Goal: Task Accomplishment & Management: Use online tool/utility

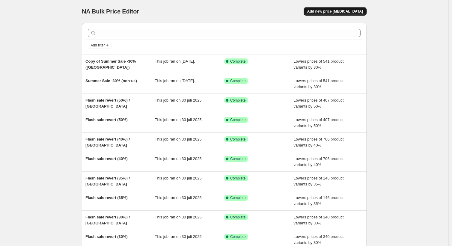
click at [363, 13] on span "Add new price [MEDICAL_DATA]" at bounding box center [335, 11] width 56 height 5
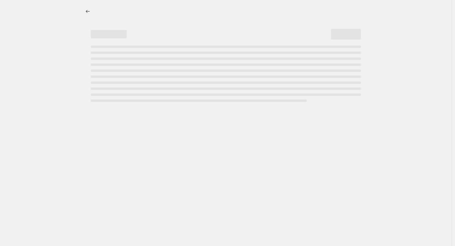
select select "percentage"
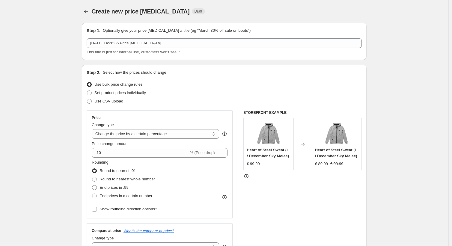
scroll to position [32, 0]
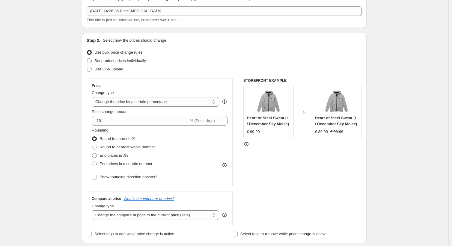
click at [115, 60] on span "Set product prices individually" at bounding box center [120, 60] width 52 height 4
click at [87, 59] on input "Set product prices individually" at bounding box center [87, 58] width 0 height 0
radio input "true"
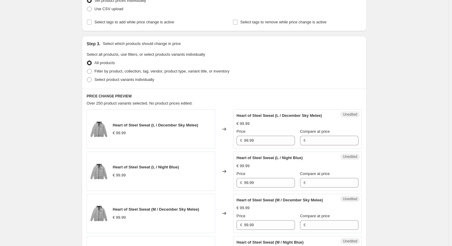
scroll to position [0, 0]
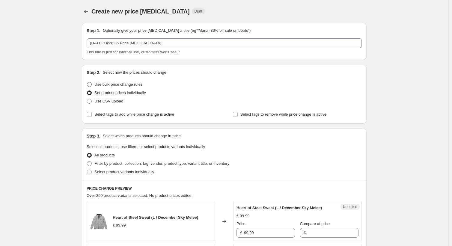
click at [126, 84] on span "Use bulk price change rules" at bounding box center [118, 84] width 48 height 4
click at [87, 82] on input "Use bulk price change rules" at bounding box center [87, 82] width 0 height 0
radio input "true"
select select "percentage"
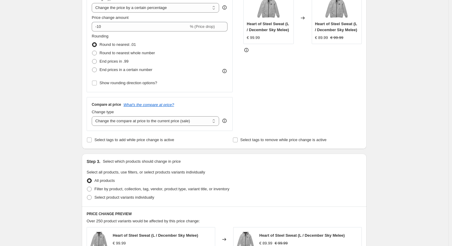
scroll to position [138, 0]
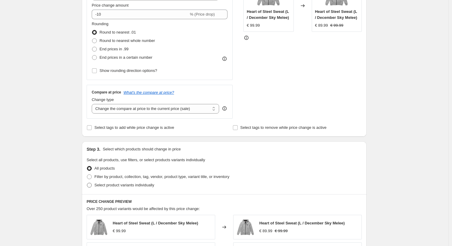
click at [129, 185] on span "Select product variants individually" at bounding box center [124, 185] width 60 height 4
click at [87, 183] on input "Select product variants individually" at bounding box center [87, 183] width 0 height 0
radio input "true"
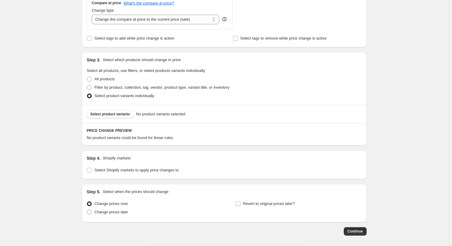
scroll to position [228, 0]
click at [112, 111] on button "Select product variants" at bounding box center [110, 114] width 47 height 8
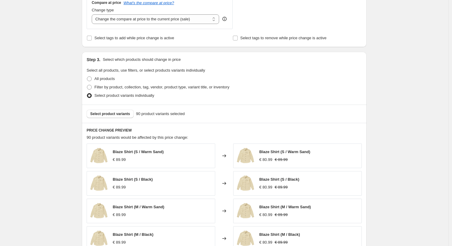
scroll to position [0, 0]
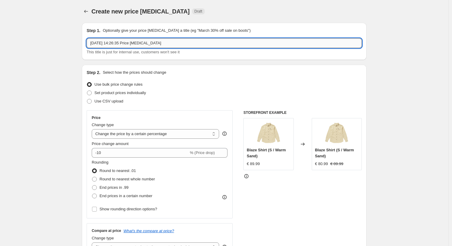
click at [152, 40] on input "[DATE] 14:26:35 Price [MEDICAL_DATA]" at bounding box center [224, 43] width 275 height 10
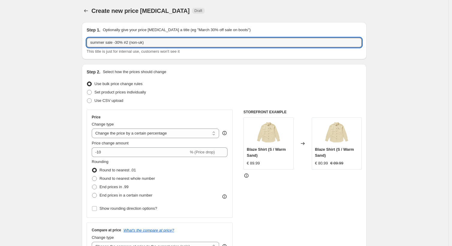
scroll to position [46, 0]
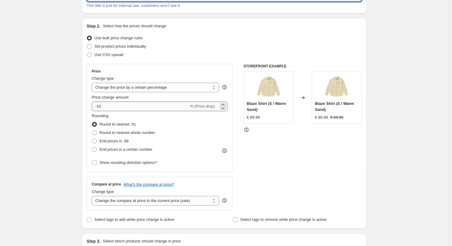
type input "summer sale -30% #2 (non-uk)"
click at [111, 106] on input "-10" at bounding box center [140, 107] width 97 height 10
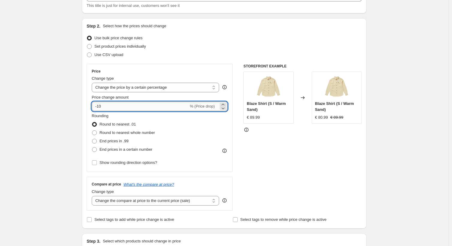
type input "-1"
type input "-30"
click at [105, 145] on label "End prices in .99" at bounding box center [110, 141] width 37 height 8
click at [92, 139] on input "End prices in .99" at bounding box center [92, 139] width 0 height 0
radio input "true"
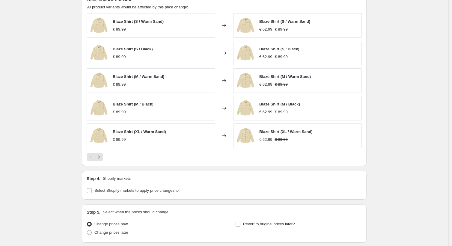
scroll to position [405, 0]
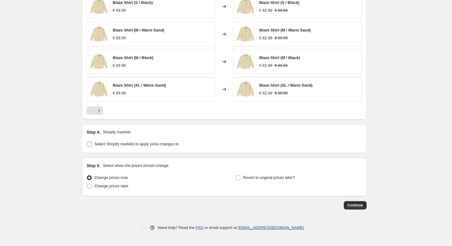
click at [136, 146] on span "Select Shopify markets to apply price changes to" at bounding box center [136, 144] width 84 height 6
click at [92, 146] on input "Select Shopify markets to apply price changes to" at bounding box center [89, 144] width 5 height 5
checkbox input "true"
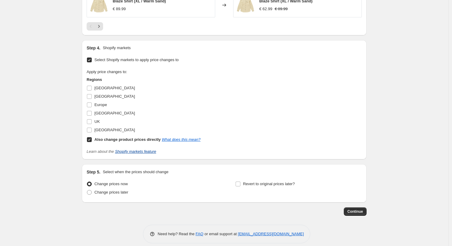
scroll to position [494, 0]
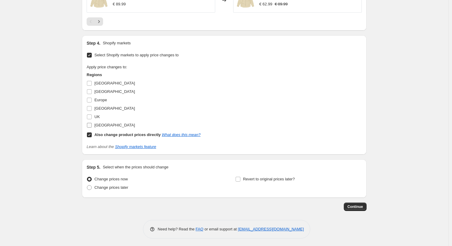
click at [94, 125] on label "[GEOGRAPHIC_DATA]" at bounding box center [111, 125] width 48 height 8
click at [92, 125] on input "[GEOGRAPHIC_DATA]" at bounding box center [89, 125] width 5 height 5
checkbox input "true"
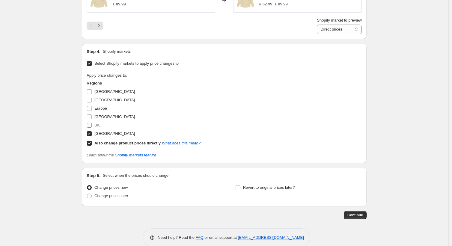
click at [90, 125] on input "UK" at bounding box center [89, 125] width 5 height 5
click at [90, 124] on input "UK" at bounding box center [89, 125] width 5 height 5
checkbox input "false"
click at [92, 118] on input "[GEOGRAPHIC_DATA]" at bounding box center [89, 116] width 5 height 5
checkbox input "true"
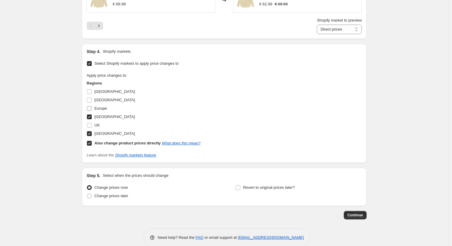
click at [92, 111] on label "Europe" at bounding box center [97, 108] width 20 height 8
click at [92, 111] on input "Europe" at bounding box center [89, 108] width 5 height 5
checkbox input "true"
click at [90, 102] on input "[GEOGRAPHIC_DATA]" at bounding box center [89, 100] width 5 height 5
checkbox input "true"
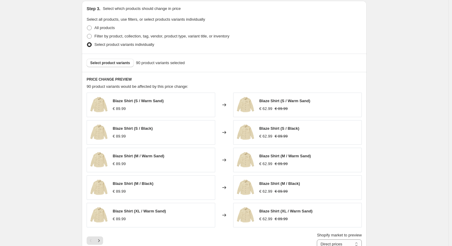
scroll to position [503, 0]
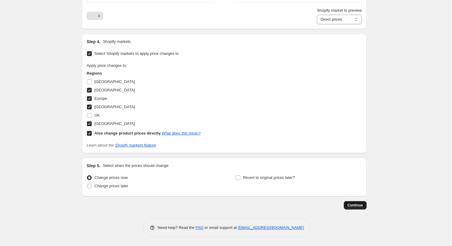
click at [355, 204] on span "Continue" at bounding box center [355, 205] width 16 height 5
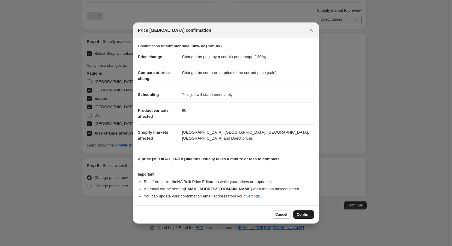
click at [302, 213] on span "Confirm" at bounding box center [303, 214] width 14 height 5
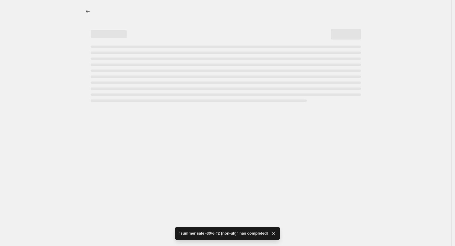
select select "percentage"
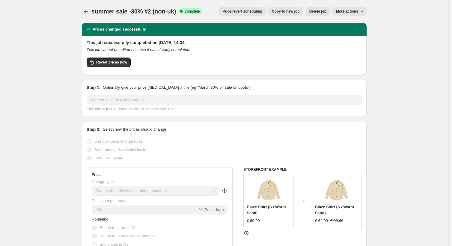
click at [291, 13] on span "Copy to new job" at bounding box center [286, 11] width 28 height 5
select select "percentage"
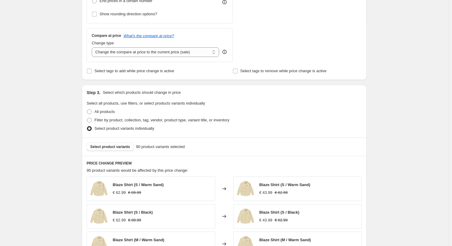
scroll to position [251, 0]
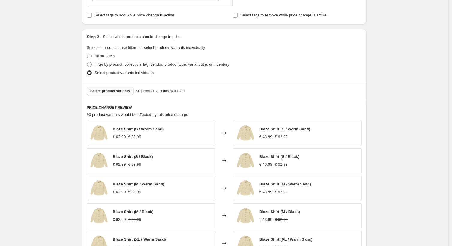
click at [116, 91] on span "Select product variants" at bounding box center [110, 91] width 40 height 5
click at [90, 56] on span at bounding box center [89, 56] width 5 height 5
click at [87, 54] on input "All products" at bounding box center [87, 54] width 0 height 0
radio input "true"
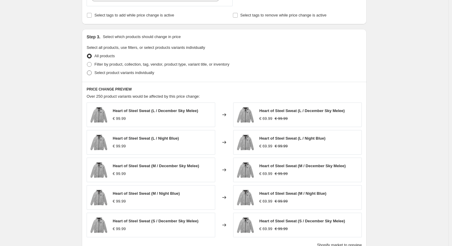
click at [90, 73] on span at bounding box center [89, 72] width 5 height 5
click at [87, 71] on input "Select product variants individually" at bounding box center [87, 70] width 0 height 0
radio input "true"
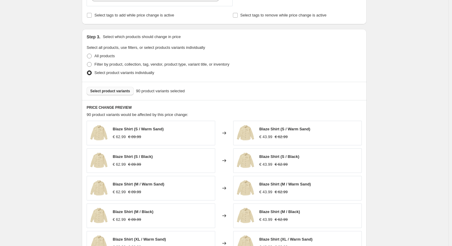
click at [123, 94] on button "Select product variants" at bounding box center [110, 91] width 47 height 8
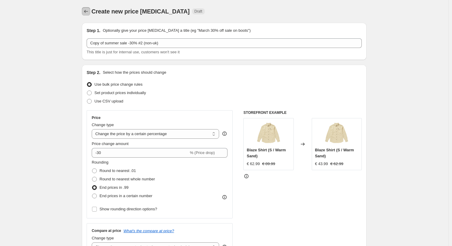
click at [89, 13] on icon "Price change jobs" at bounding box center [86, 11] width 6 height 6
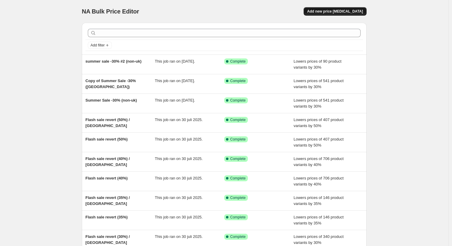
click at [331, 14] on button "Add new price [MEDICAL_DATA]" at bounding box center [334, 11] width 63 height 8
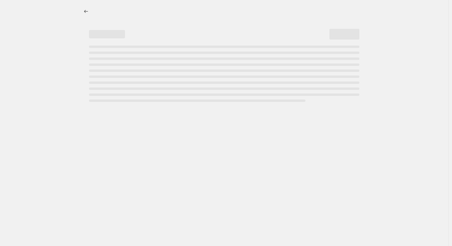
select select "percentage"
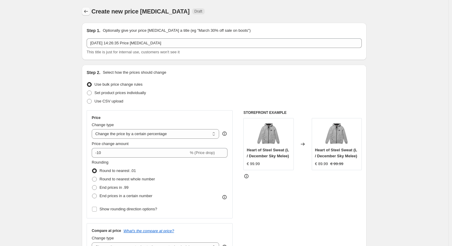
click at [89, 9] on icon "Price change jobs" at bounding box center [86, 11] width 6 height 6
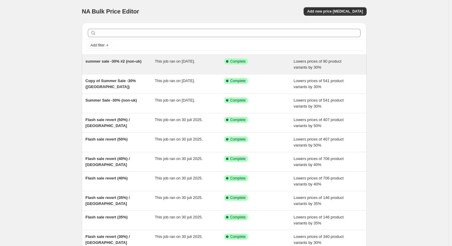
click at [120, 61] on span "summer sale -30% #2 (non-uk)" at bounding box center [113, 61] width 56 height 4
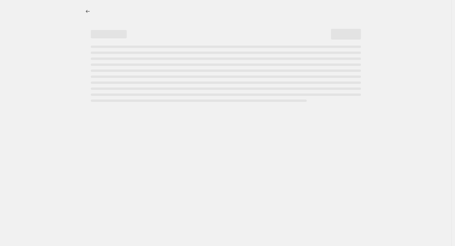
click at [120, 61] on div "Page loading" at bounding box center [226, 74] width 270 height 56
select select "percentage"
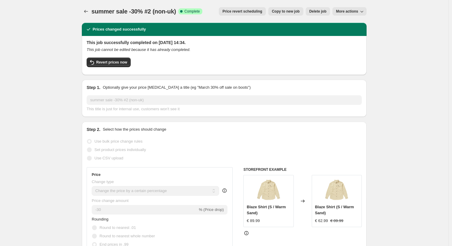
click at [137, 14] on span "summer sale -30% #2 (non-uk)" at bounding box center [133, 11] width 84 height 7
copy span "summer sale -30% #2 (non-uk)"
click at [88, 11] on icon "Price change jobs" at bounding box center [86, 11] width 4 height 3
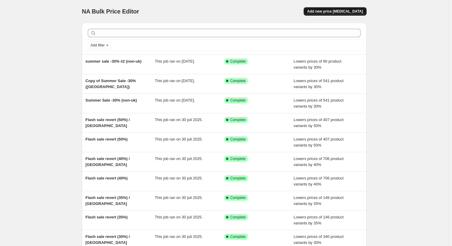
click at [343, 7] on button "Add new price [MEDICAL_DATA]" at bounding box center [334, 11] width 63 height 8
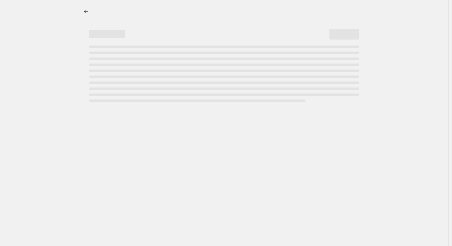
select select "percentage"
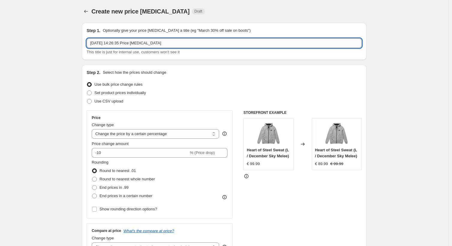
click at [117, 44] on input "[DATE] 14:26:35 Price [MEDICAL_DATA]" at bounding box center [224, 43] width 275 height 10
paste input "summer sale -30% #2 (non-uk)"
click at [133, 43] on input "summer sale -30% #2 (non-uk)" at bounding box center [224, 43] width 275 height 10
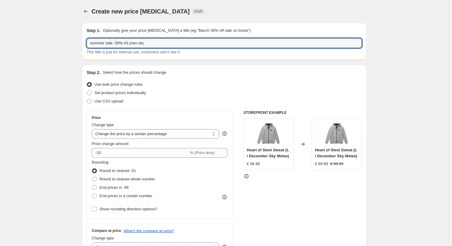
type input "summer sale -30% #3 (non-uk)"
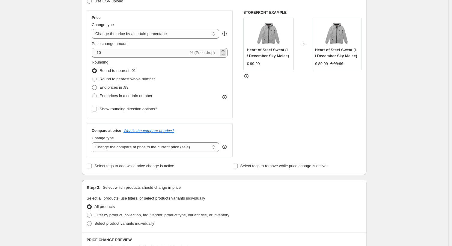
scroll to position [101, 0]
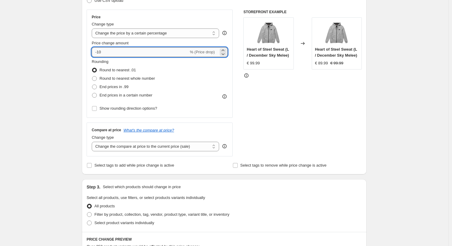
click at [114, 51] on input "-10" at bounding box center [140, 52] width 97 height 10
type input "-1"
type input "-30"
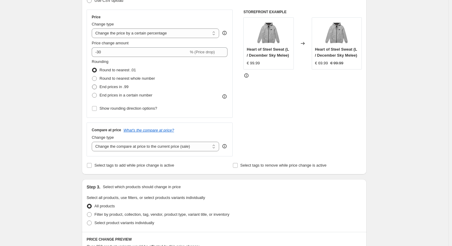
click at [111, 84] on span "End prices in .99" at bounding box center [113, 86] width 29 height 4
click at [92, 84] on input "End prices in .99" at bounding box center [92, 84] width 0 height 0
radio input "true"
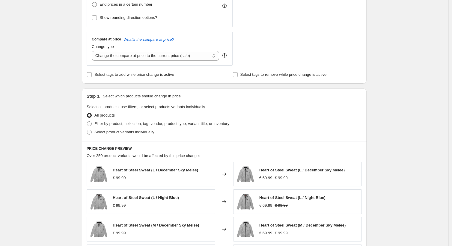
scroll to position [196, 0]
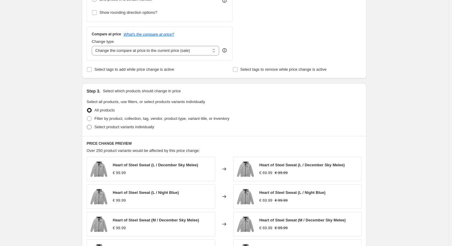
click at [134, 127] on span "Select product variants individually" at bounding box center [124, 127] width 60 height 4
click at [87, 125] on input "Select product variants individually" at bounding box center [87, 125] width 0 height 0
radio input "true"
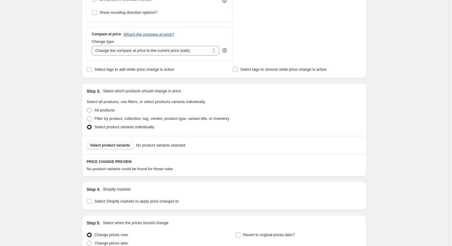
click at [125, 145] on span "Select product variants" at bounding box center [110, 145] width 40 height 5
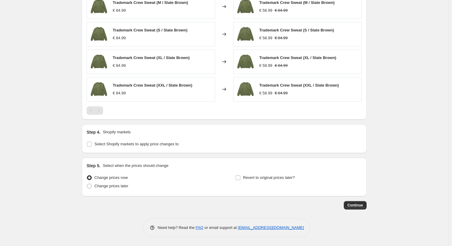
scroll to position [400, 0]
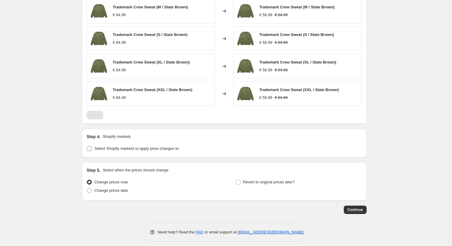
click at [115, 148] on span "Select Shopify markets to apply price changes to" at bounding box center [136, 148] width 84 height 4
click at [92, 148] on input "Select Shopify markets to apply price changes to" at bounding box center [89, 148] width 5 height 5
checkbox input "true"
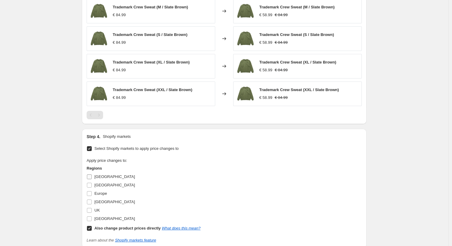
click at [110, 175] on span "[GEOGRAPHIC_DATA]" at bounding box center [114, 176] width 40 height 4
click at [92, 175] on input "[GEOGRAPHIC_DATA]" at bounding box center [89, 176] width 5 height 5
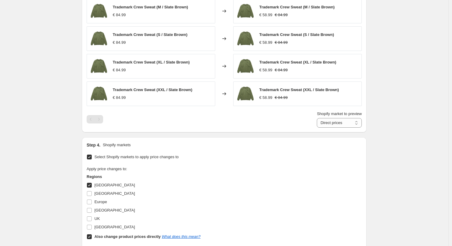
click at [106, 184] on span "[GEOGRAPHIC_DATA]" at bounding box center [114, 185] width 40 height 4
click at [92, 184] on input "[GEOGRAPHIC_DATA]" at bounding box center [89, 185] width 5 height 5
checkbox input "false"
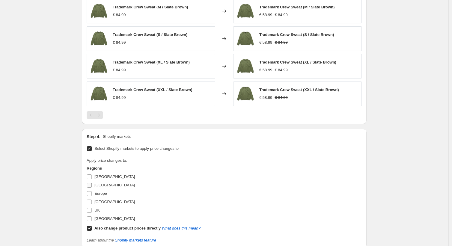
drag, startPoint x: 103, startPoint y: 184, endPoint x: 108, endPoint y: 188, distance: 6.4
click at [103, 184] on span "[GEOGRAPHIC_DATA]" at bounding box center [114, 185] width 40 height 4
click at [92, 184] on input "[GEOGRAPHIC_DATA]" at bounding box center [89, 185] width 5 height 5
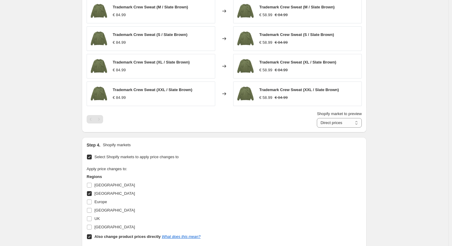
click at [104, 190] on span "[GEOGRAPHIC_DATA]" at bounding box center [114, 193] width 40 height 6
click at [92, 191] on input "[GEOGRAPHIC_DATA]" at bounding box center [89, 193] width 5 height 5
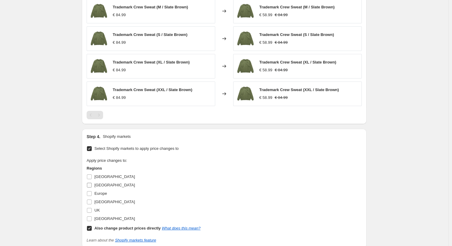
click at [103, 184] on span "[GEOGRAPHIC_DATA]" at bounding box center [114, 185] width 40 height 4
click at [92, 184] on input "[GEOGRAPHIC_DATA]" at bounding box center [89, 185] width 5 height 5
checkbox input "true"
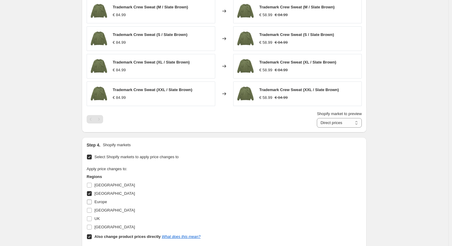
click at [104, 201] on span "Europe" at bounding box center [100, 201] width 13 height 4
click at [92, 201] on input "Europe" at bounding box center [89, 201] width 5 height 5
checkbox input "true"
click at [107, 210] on span "[GEOGRAPHIC_DATA]" at bounding box center [114, 210] width 40 height 4
click at [92, 210] on input "[GEOGRAPHIC_DATA]" at bounding box center [89, 210] width 5 height 5
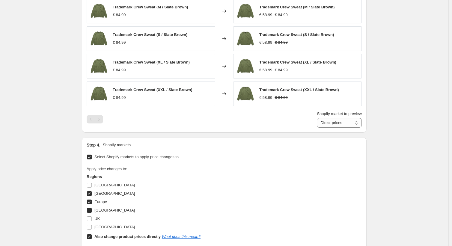
checkbox input "true"
click at [101, 224] on span "[GEOGRAPHIC_DATA]" at bounding box center [114, 227] width 40 height 6
click at [92, 225] on input "[GEOGRAPHIC_DATA]" at bounding box center [89, 227] width 5 height 5
checkbox input "true"
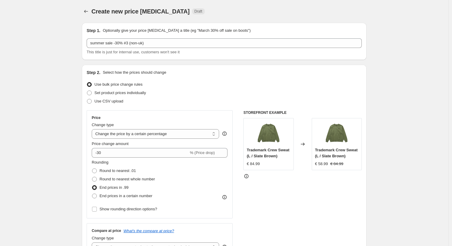
scroll to position [503, 0]
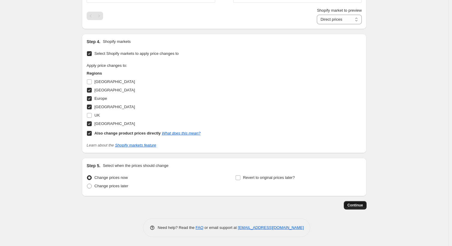
click at [356, 205] on span "Continue" at bounding box center [355, 205] width 16 height 5
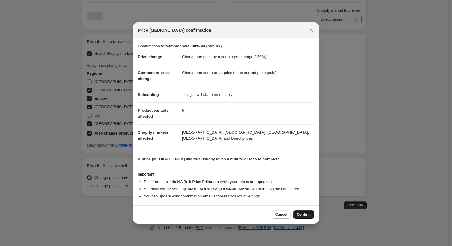
click at [304, 217] on button "Confirm" at bounding box center [303, 214] width 21 height 8
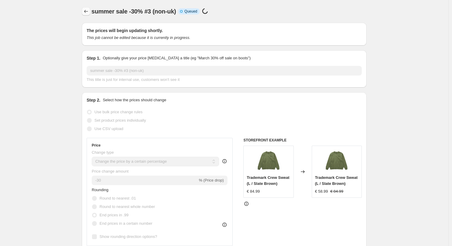
click at [89, 12] on icon "Price change jobs" at bounding box center [86, 11] width 6 height 6
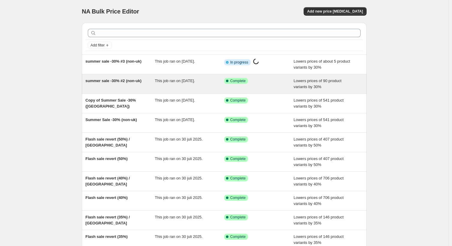
click at [290, 84] on div "Success Complete Complete" at bounding box center [258, 84] width 69 height 12
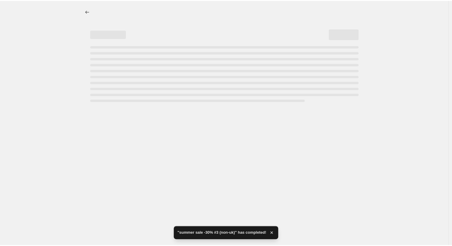
select select "percentage"
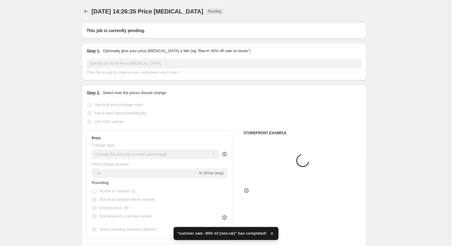
type input "summer sale -30% #2 (non-uk)"
radio input "false"
radio input "true"
radio input "false"
radio input "true"
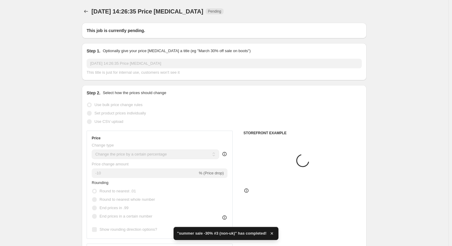
checkbox input "true"
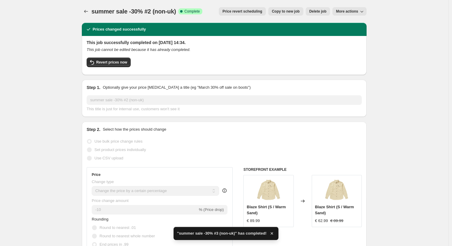
click at [288, 13] on span "Copy to new job" at bounding box center [286, 11] width 28 height 5
select select "percentage"
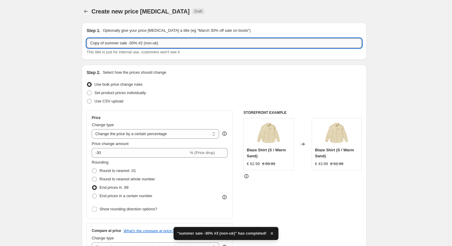
click at [156, 44] on input "Copy of summer sale -30% #2 (non-uk)" at bounding box center [224, 43] width 275 height 10
type input "Copy of summer sale -30% #2 ([GEOGRAPHIC_DATA])"
click at [190, 86] on div "Use bulk price change rules" at bounding box center [224, 84] width 275 height 8
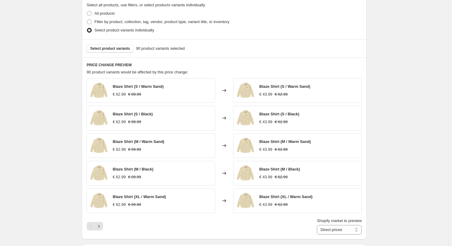
scroll to position [298, 0]
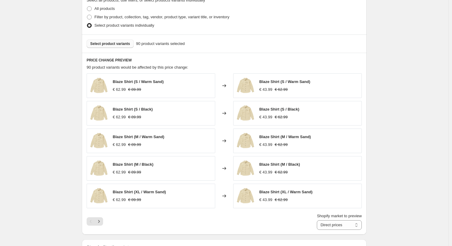
click at [126, 44] on span "Select product variants" at bounding box center [110, 43] width 40 height 5
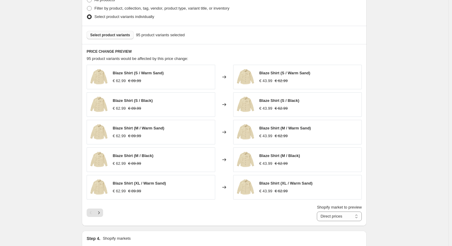
scroll to position [503, 0]
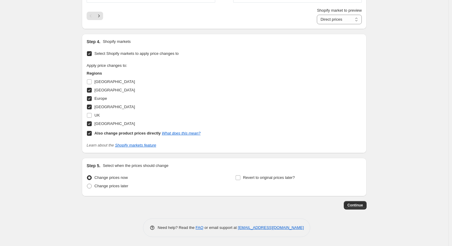
click at [92, 133] on input "Also change product prices directly What does this mean?" at bounding box center [89, 133] width 5 height 5
checkbox input "false"
select select "64321585496"
click at [92, 89] on input "[GEOGRAPHIC_DATA]" at bounding box center [89, 90] width 5 height 5
checkbox input "false"
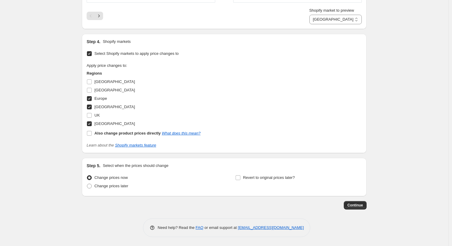
select select "15761587"
click at [91, 100] on input "Europe" at bounding box center [89, 98] width 5 height 5
checkbox input "false"
select select "15401139"
click at [91, 108] on input "[GEOGRAPHIC_DATA]" at bounding box center [89, 107] width 5 height 5
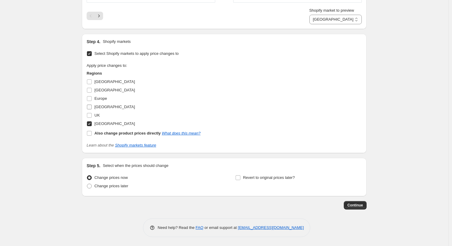
checkbox input "false"
click at [91, 115] on input "UK" at bounding box center [89, 115] width 5 height 5
checkbox input "true"
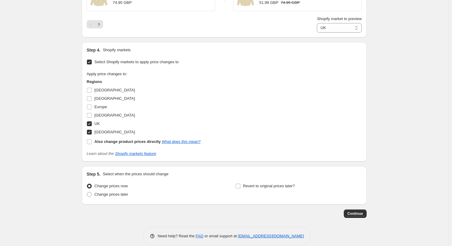
click at [91, 133] on input "[GEOGRAPHIC_DATA]" at bounding box center [89, 132] width 5 height 5
checkbox input "false"
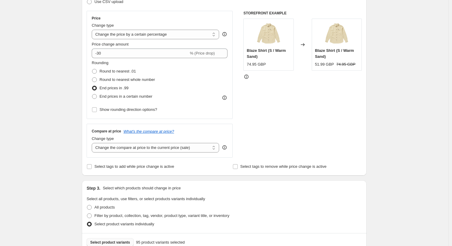
scroll to position [0, 0]
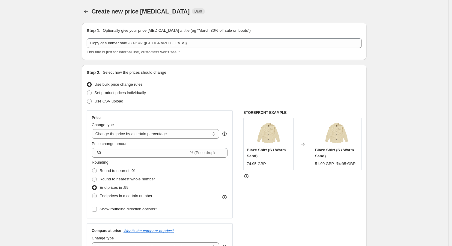
click at [140, 197] on span "End prices in a certain number" at bounding box center [125, 195] width 53 height 4
click at [92, 194] on input "End prices in a certain number" at bounding box center [92, 193] width 0 height 0
radio input "true"
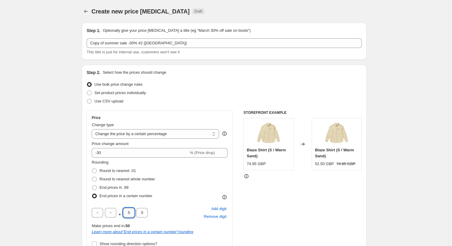
click at [132, 211] on input "5" at bounding box center [128, 213] width 11 height 10
type input "9"
click at [144, 214] on input "0" at bounding box center [141, 213] width 11 height 10
type input "5"
click at [283, 206] on div "STOREFRONT EXAMPLE Blaze Shirt (S / Warm Sand) 74.95 GBP Changed to Blaze Shirt…" at bounding box center [302, 200] width 118 height 181
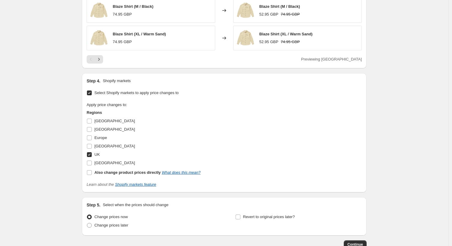
scroll to position [530, 0]
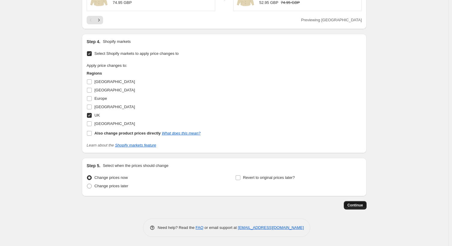
click at [348, 209] on button "Continue" at bounding box center [354, 205] width 23 height 8
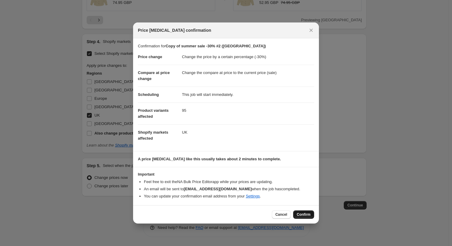
click at [304, 216] on span "Confirm" at bounding box center [303, 214] width 14 height 5
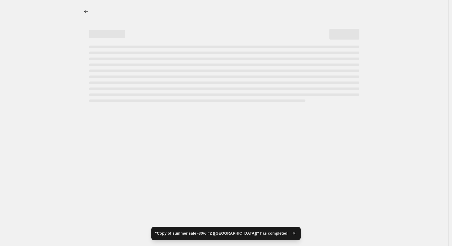
select select "percentage"
